Goal: Find specific page/section: Locate item on page

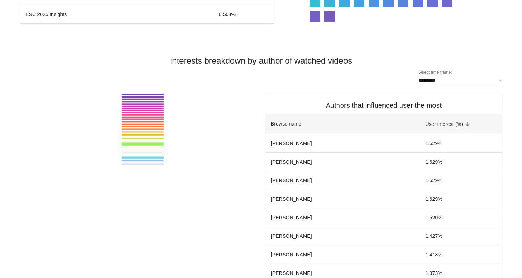
scroll to position [1706, 0]
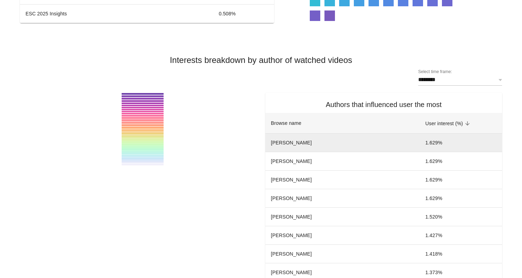
click at [320, 144] on td "[PERSON_NAME]" at bounding box center [342, 142] width 154 height 19
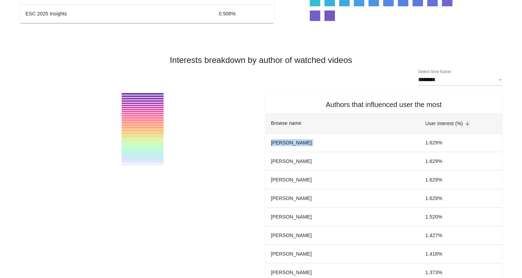
copy td "[PERSON_NAME]"
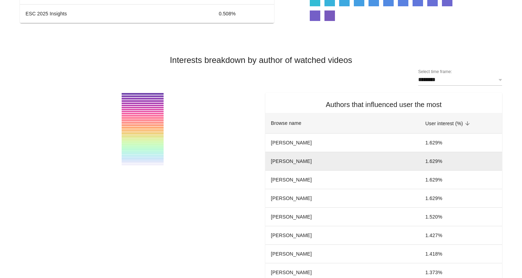
click at [312, 159] on td "[PERSON_NAME]" at bounding box center [342, 161] width 154 height 19
copy td "[PERSON_NAME]"
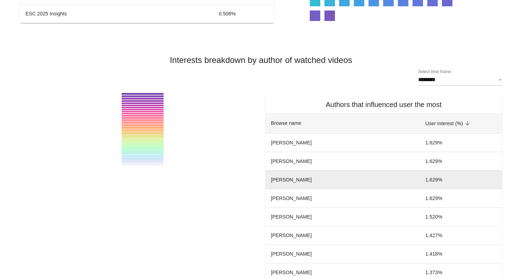
click at [312, 176] on td "[PERSON_NAME]" at bounding box center [342, 179] width 154 height 19
click at [312, 178] on td "[PERSON_NAME]" at bounding box center [342, 179] width 154 height 19
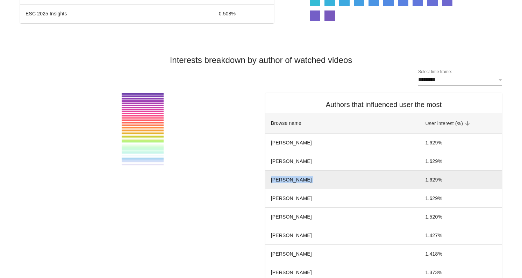
copy td "[PERSON_NAME]"
